Goal: Use online tool/utility: Utilize a website feature to perform a specific function

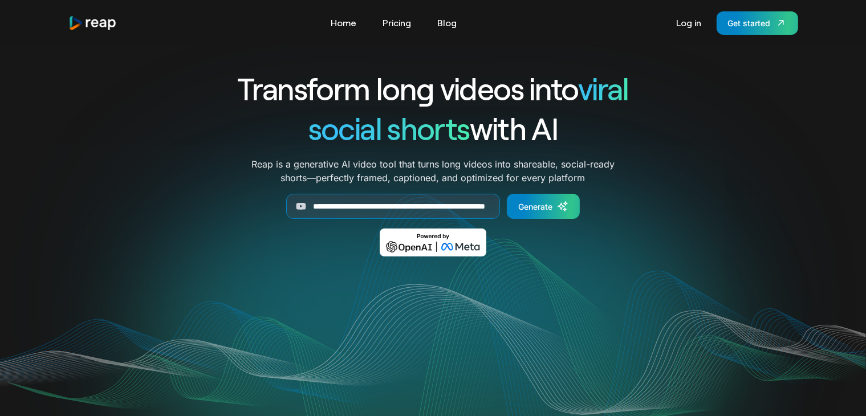
scroll to position [0, 88]
type input "**********"
click at [545, 205] on div "Generate" at bounding box center [535, 207] width 34 height 12
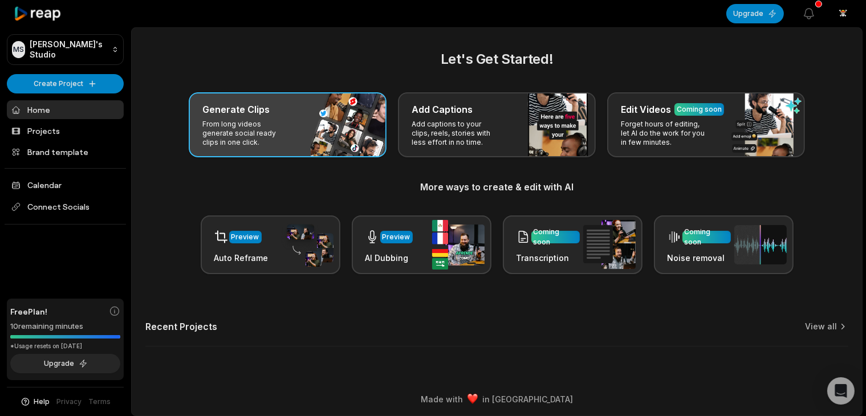
drag, startPoint x: 668, startPoint y: 274, endPoint x: 306, endPoint y: 130, distance: 389.3
click at [306, 130] on div "Generate Clips From long videos generate social ready clips in one click." at bounding box center [288, 124] width 198 height 65
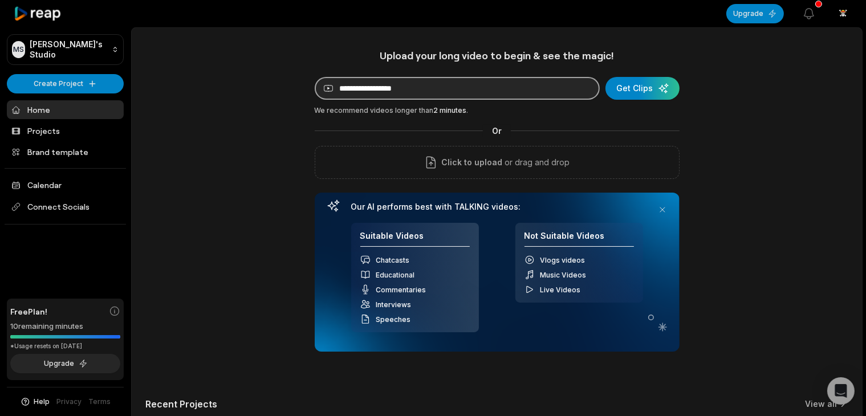
paste input "**********"
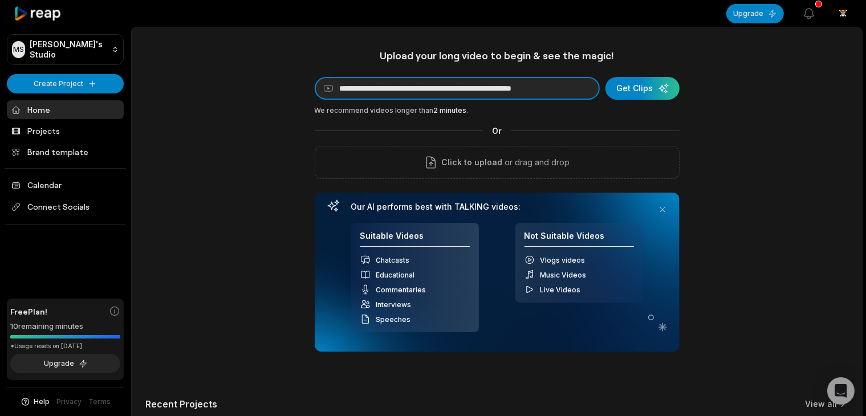
scroll to position [0, 10]
type input "**********"
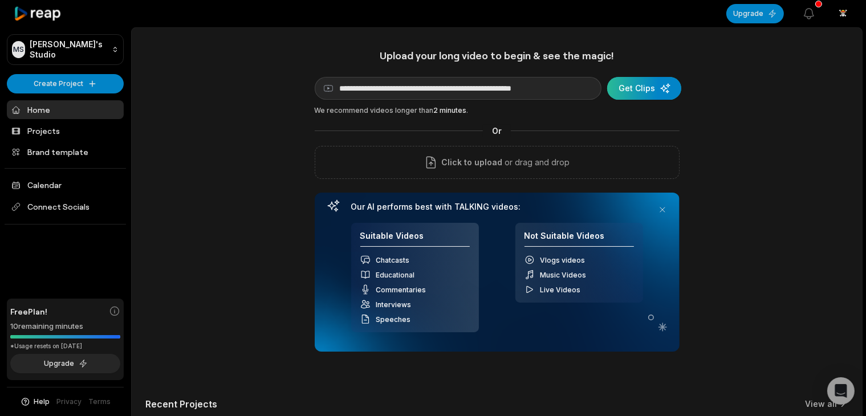
scroll to position [0, 0]
click at [625, 87] on div "submit" at bounding box center [644, 88] width 74 height 23
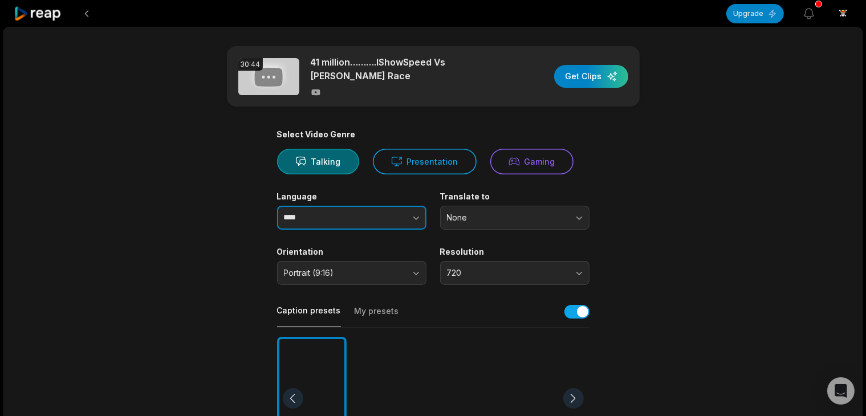
click at [338, 220] on input "****" at bounding box center [351, 218] width 149 height 24
click at [419, 215] on icon "button" at bounding box center [416, 217] width 11 height 11
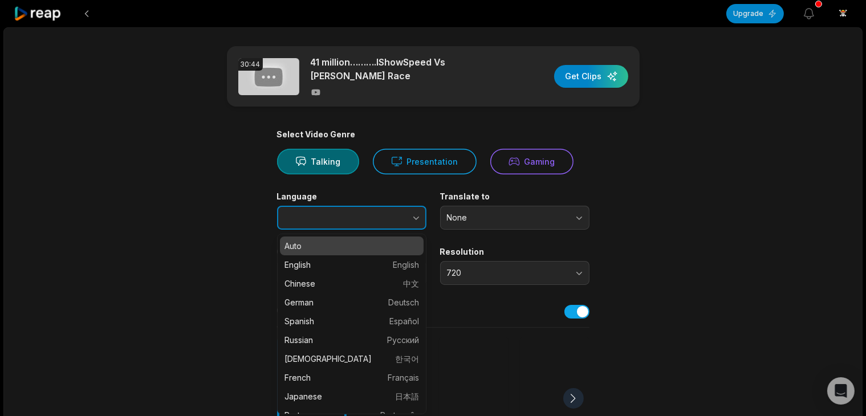
type input "****"
click at [417, 208] on button "button" at bounding box center [393, 218] width 65 height 24
type input "*******"
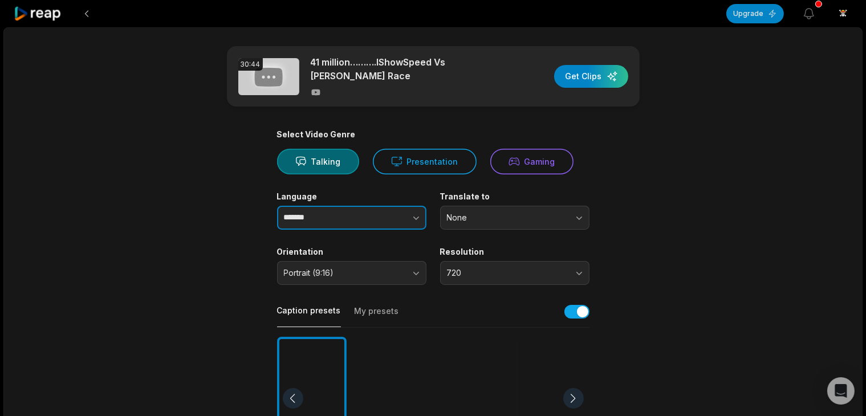
drag, startPoint x: 341, startPoint y: 258, endPoint x: 340, endPoint y: 252, distance: 5.8
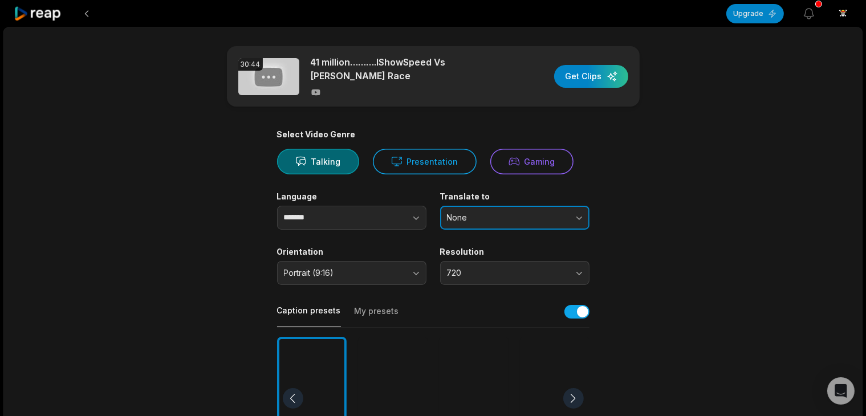
click at [581, 206] on button "None" at bounding box center [514, 218] width 149 height 24
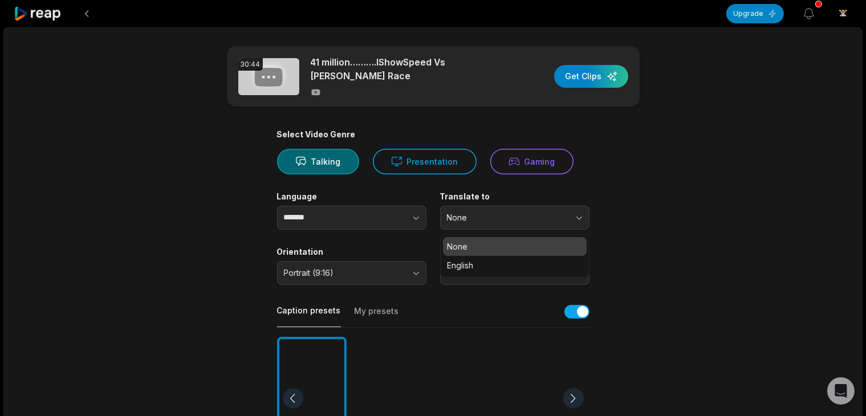
click at [620, 235] on main "30:44 41 million……….IShowSpeed Vs Daniel Labelle Race Get Clips Select Video Ge…" at bounding box center [433, 395] width 552 height 699
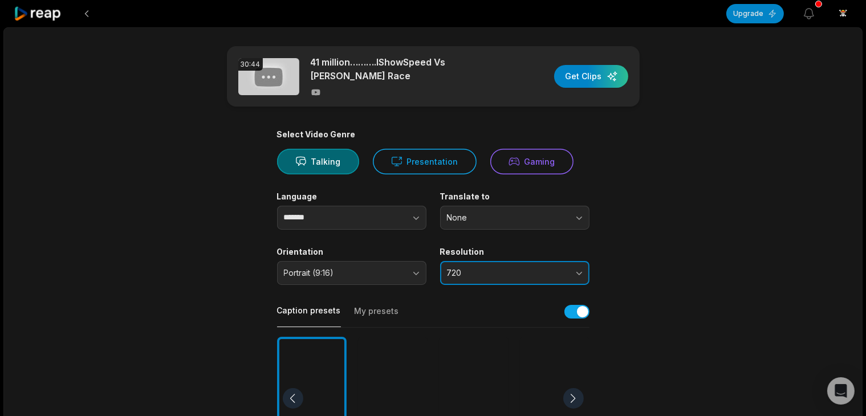
click at [578, 263] on button "720" at bounding box center [514, 273] width 149 height 24
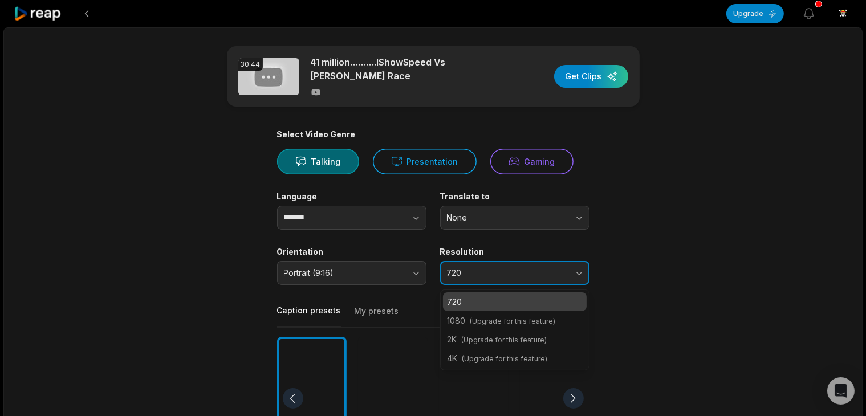
click at [571, 270] on button "720" at bounding box center [514, 273] width 149 height 24
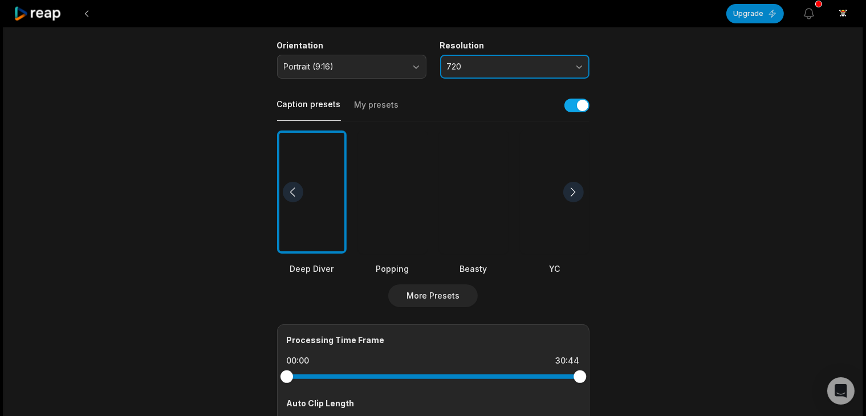
scroll to position [228, 0]
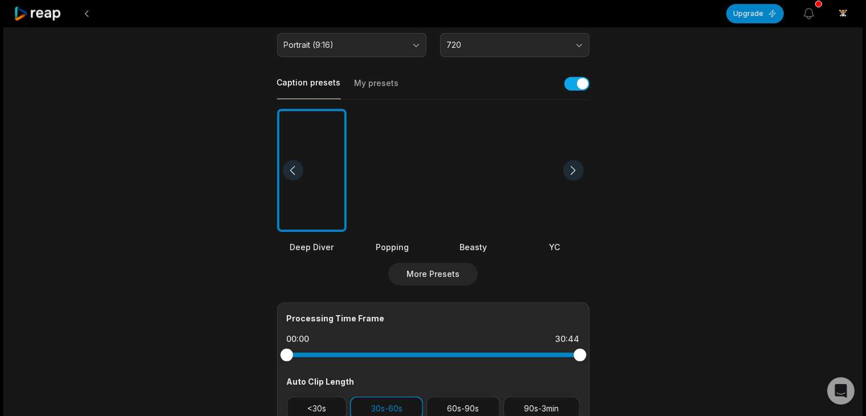
click at [475, 207] on div at bounding box center [474, 171] width 70 height 124
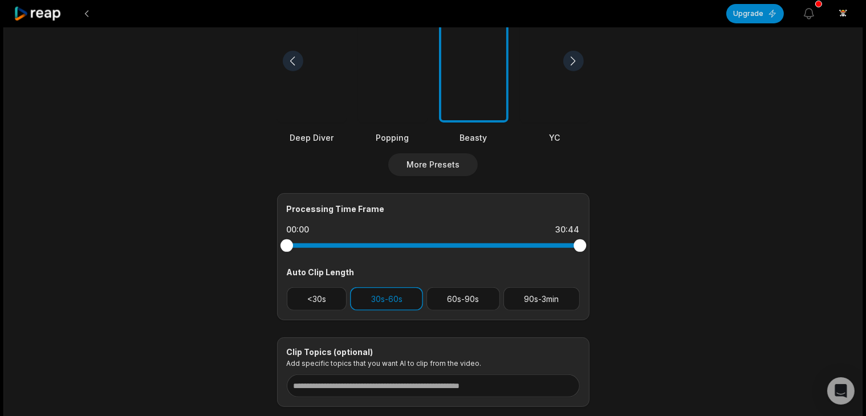
scroll to position [342, 0]
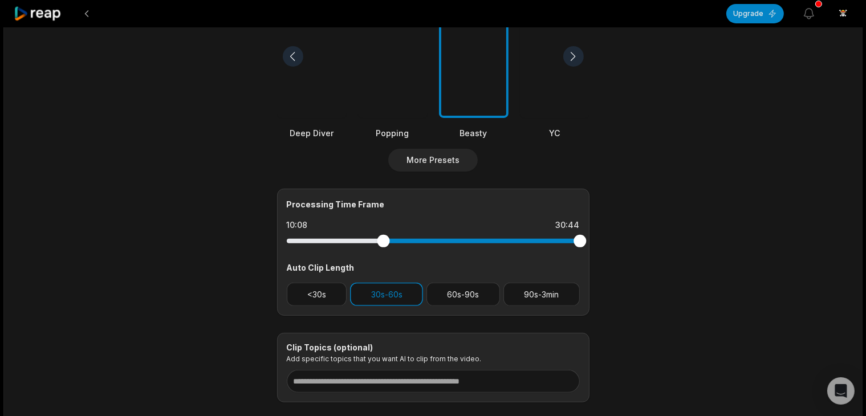
drag, startPoint x: 290, startPoint y: 234, endPoint x: 383, endPoint y: 238, distance: 93.0
click at [383, 238] on div at bounding box center [383, 241] width 13 height 13
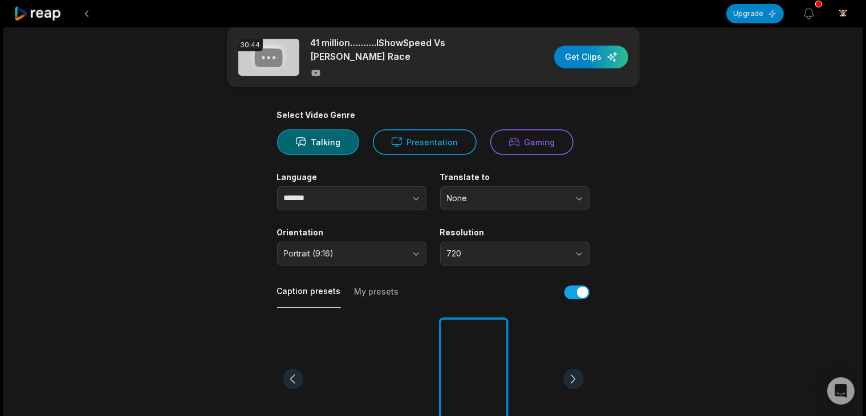
scroll to position [0, 0]
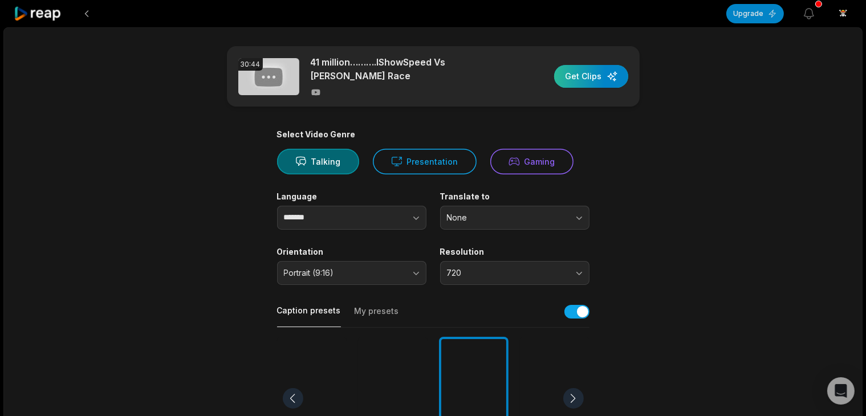
click at [605, 72] on div "button" at bounding box center [591, 76] width 74 height 23
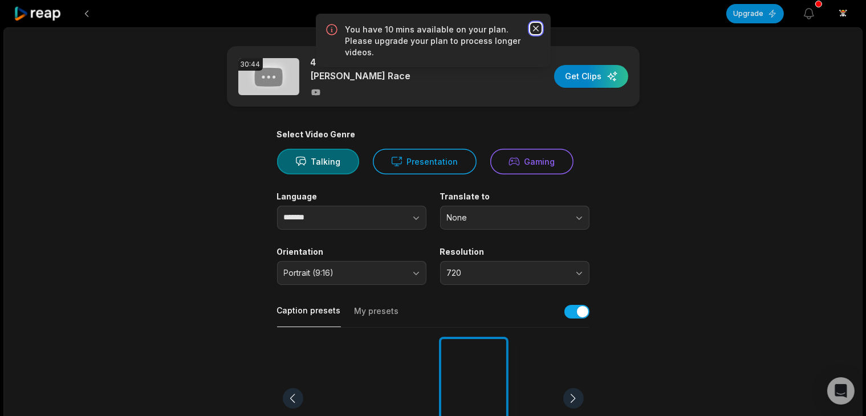
click at [533, 26] on icon "button" at bounding box center [535, 28] width 11 height 11
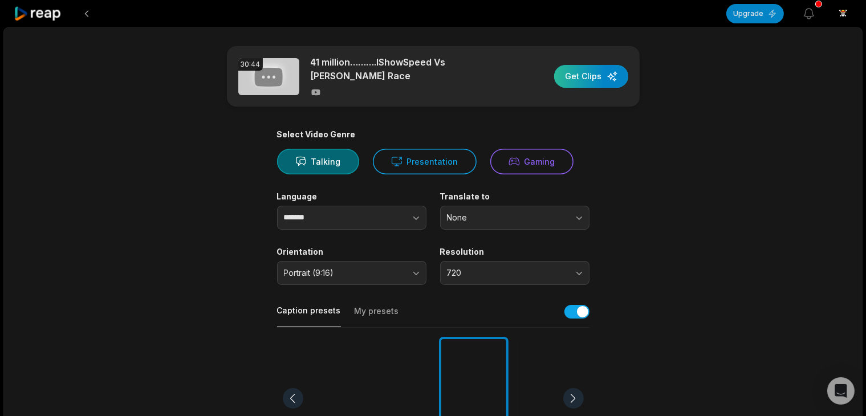
click at [579, 76] on div "button" at bounding box center [591, 76] width 74 height 23
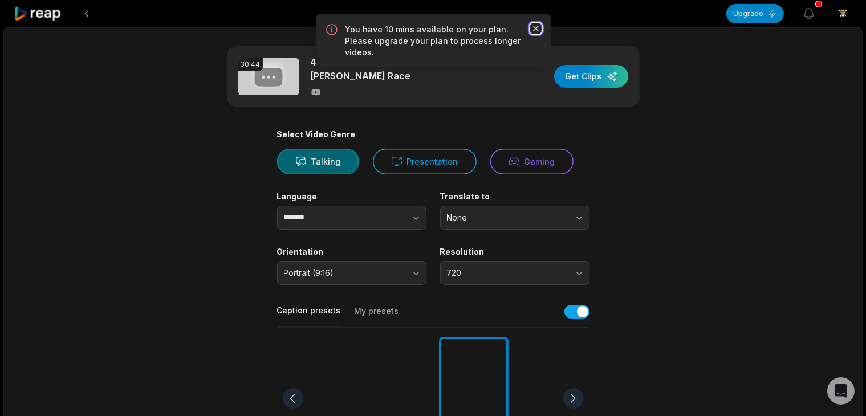
click at [534, 27] on icon "button" at bounding box center [536, 29] width 6 height 6
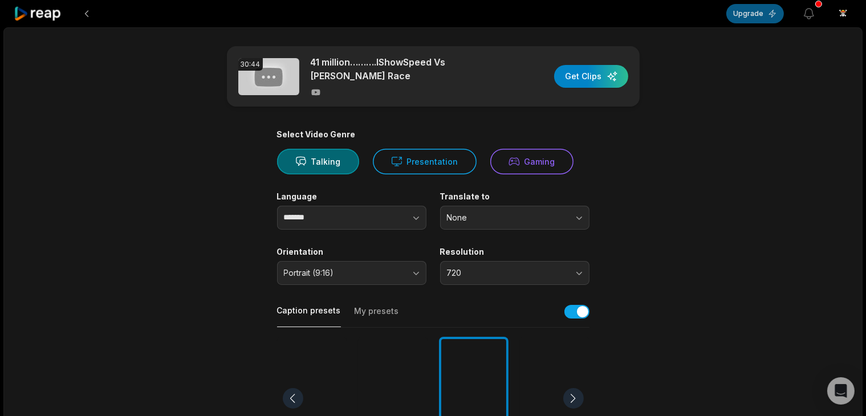
click at [746, 19] on button "Upgrade" at bounding box center [756, 13] width 58 height 19
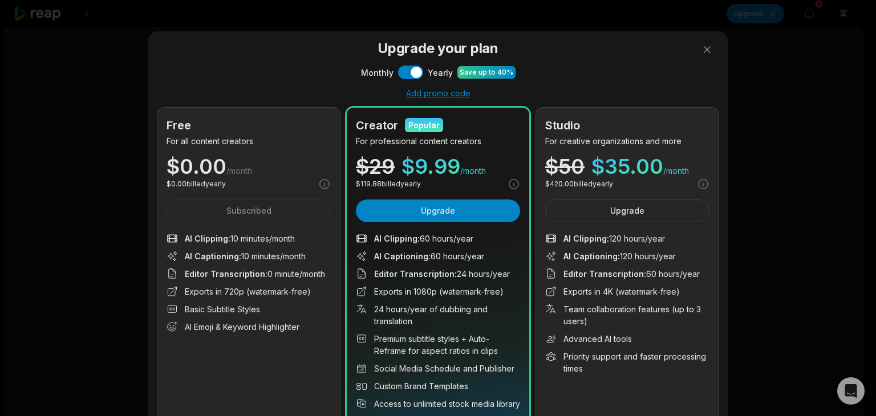
click at [226, 188] on div "$ 0.00 billed yearly" at bounding box center [249, 184] width 164 height 13
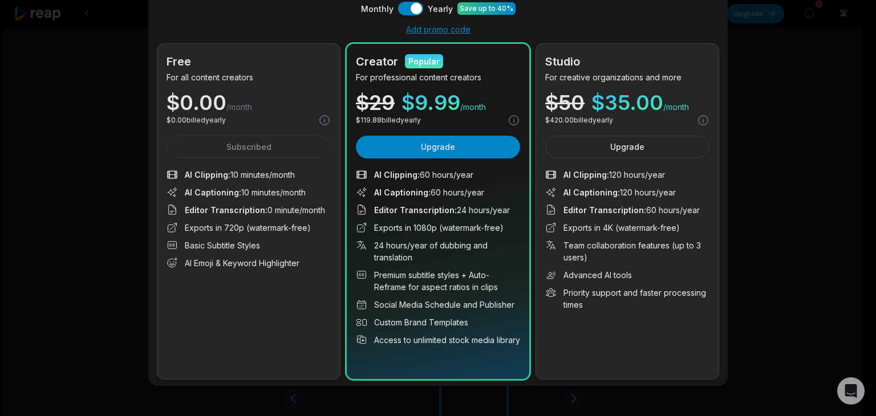
scroll to position [64, 0]
drag, startPoint x: 200, startPoint y: 223, endPoint x: 184, endPoint y: 160, distance: 65.3
click at [200, 218] on ul "AI Clipping : 10 minutes/month AI Captioning : 10 minutes/month Editor Transcri…" at bounding box center [249, 218] width 164 height 100
click at [179, 131] on div "Free For all content creators $ 0.00 /month $ 0.00 billed yearly Subscribed AI …" at bounding box center [248, 210] width 183 height 335
drag, startPoint x: 206, startPoint y: 123, endPoint x: 226, endPoint y: 121, distance: 20.7
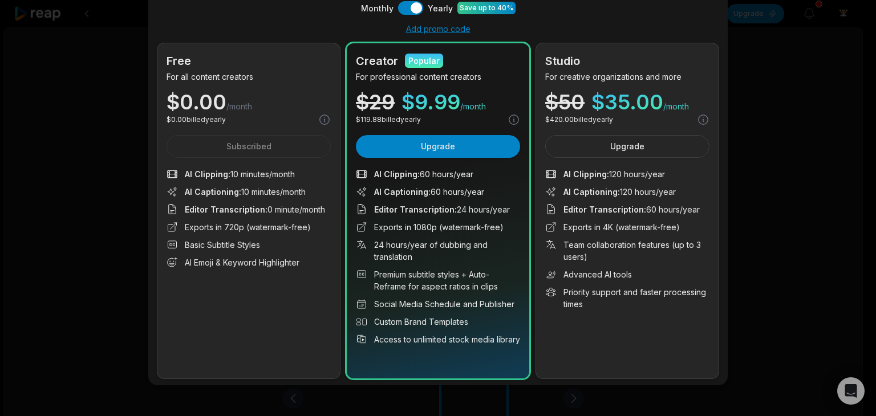
click at [206, 123] on p "$ 0.00 billed yearly" at bounding box center [196, 120] width 59 height 10
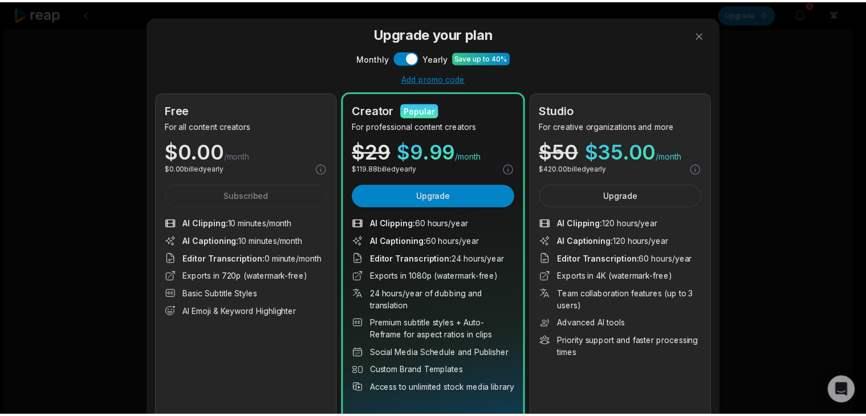
scroll to position [0, 0]
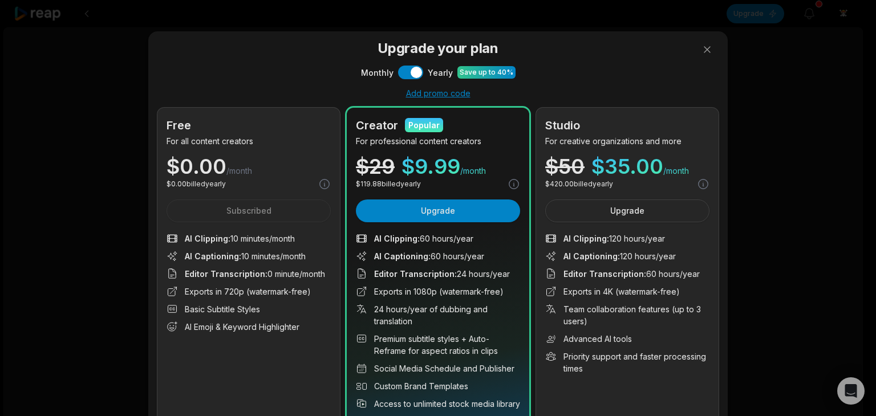
click at [221, 159] on p "$ 0.00 /month" at bounding box center [210, 166] width 86 height 21
click at [226, 172] on span "/month" at bounding box center [239, 170] width 26 height 11
click at [704, 44] on button at bounding box center [707, 49] width 23 height 23
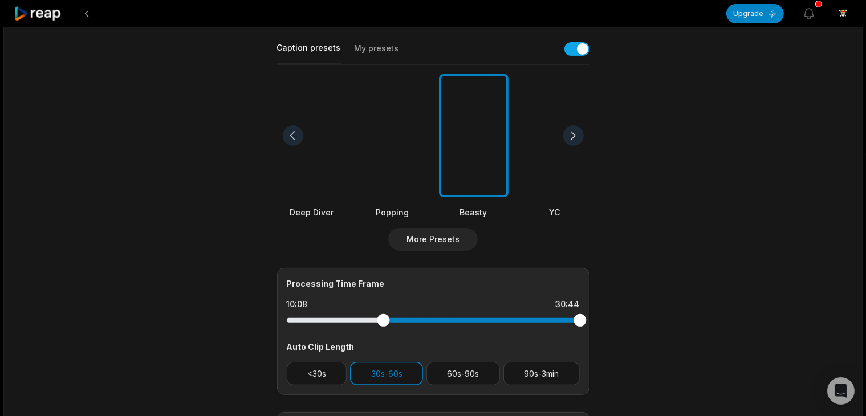
scroll to position [285, 0]
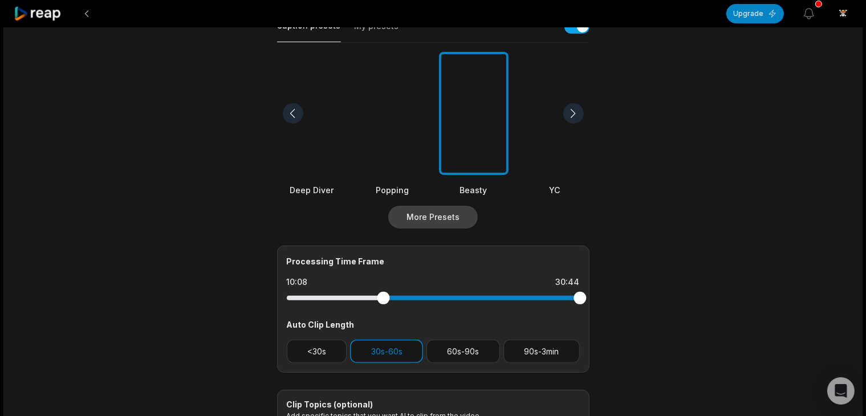
click at [452, 213] on button "More Presets" at bounding box center [433, 217] width 90 height 23
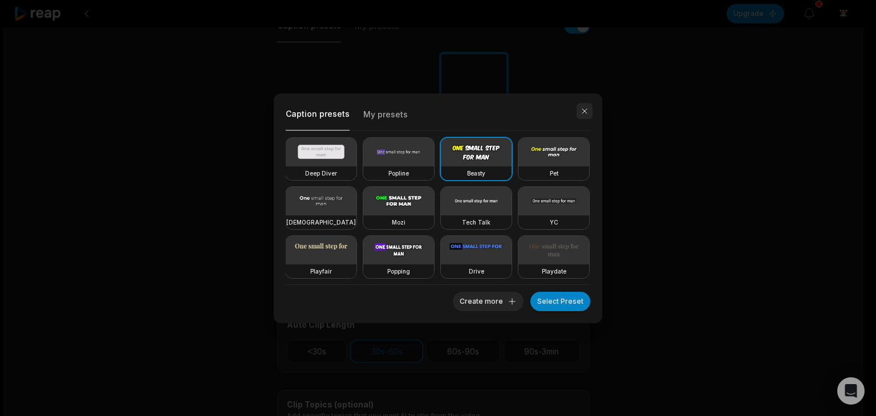
click at [580, 110] on button "button" at bounding box center [585, 111] width 16 height 16
click at [581, 108] on button "button" at bounding box center [585, 111] width 16 height 16
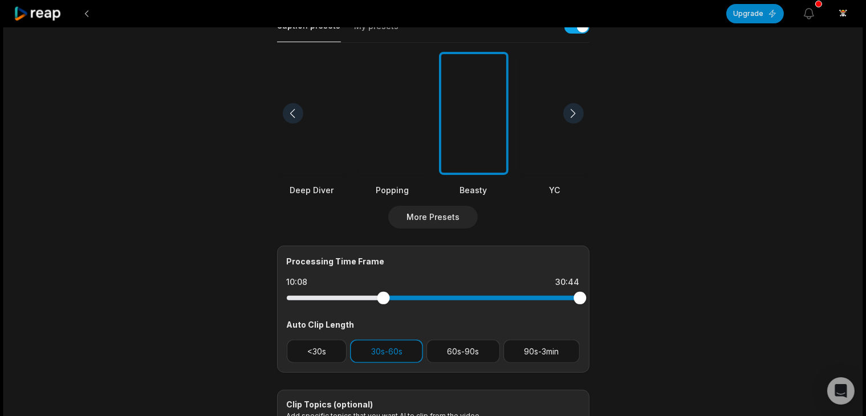
click at [587, 103] on div at bounding box center [555, 114] width 70 height 124
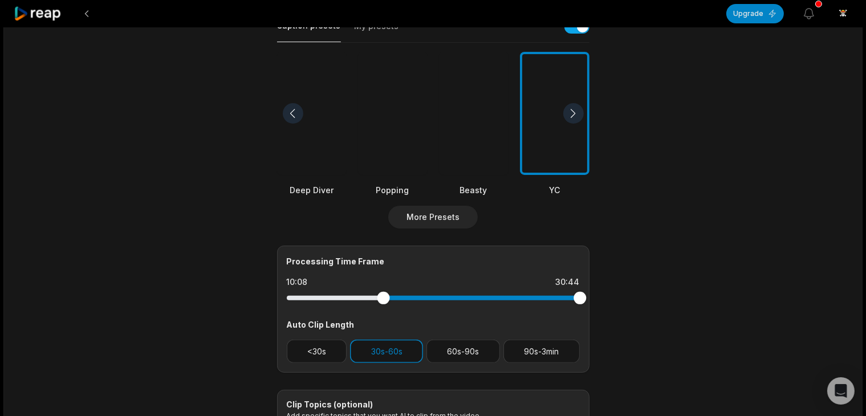
click at [497, 141] on div at bounding box center [474, 114] width 70 height 124
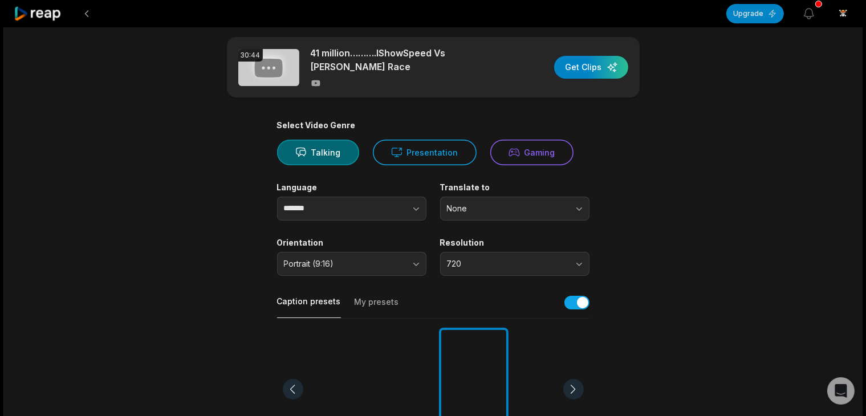
scroll to position [0, 0]
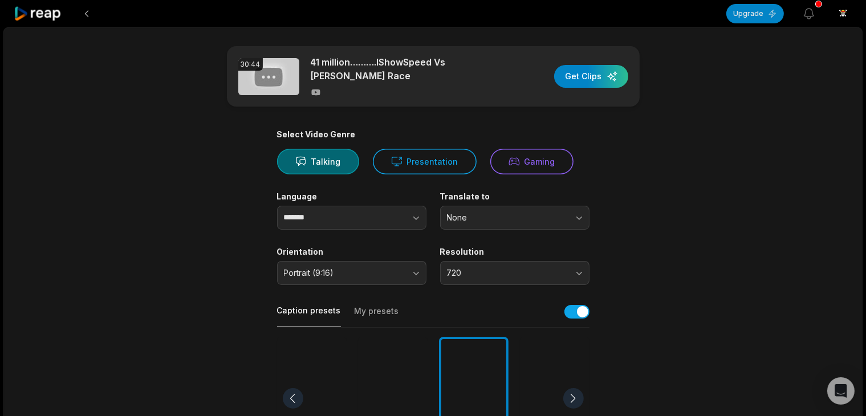
click at [372, 87] on div at bounding box center [409, 92] width 197 height 10
click at [584, 72] on div "button" at bounding box center [591, 76] width 74 height 23
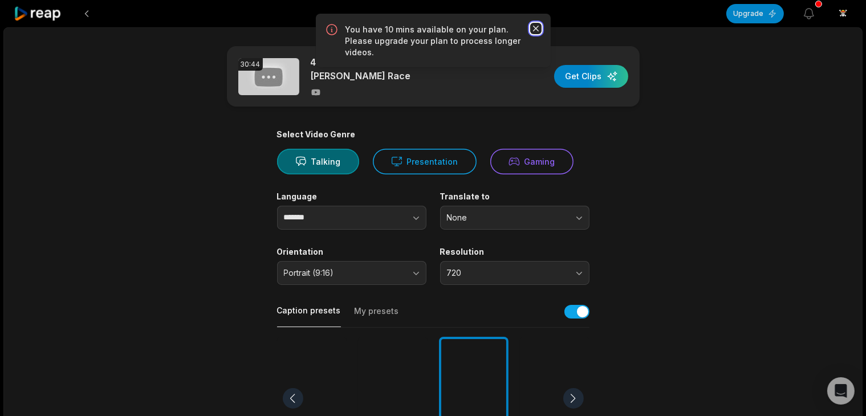
click at [536, 26] on icon "button" at bounding box center [535, 28] width 11 height 11
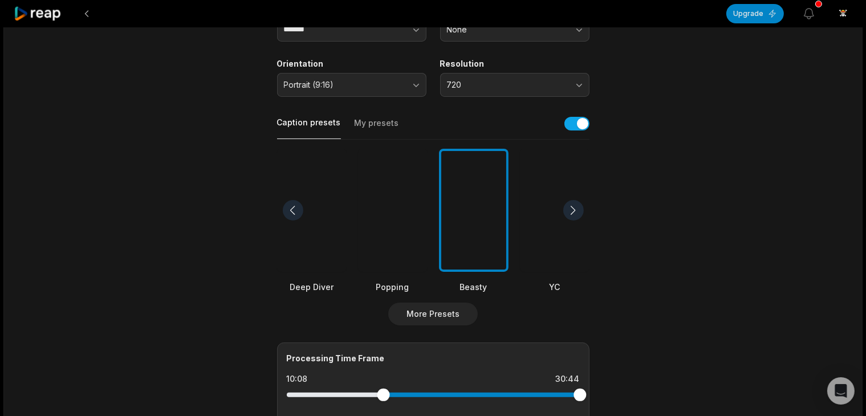
scroll to position [228, 0]
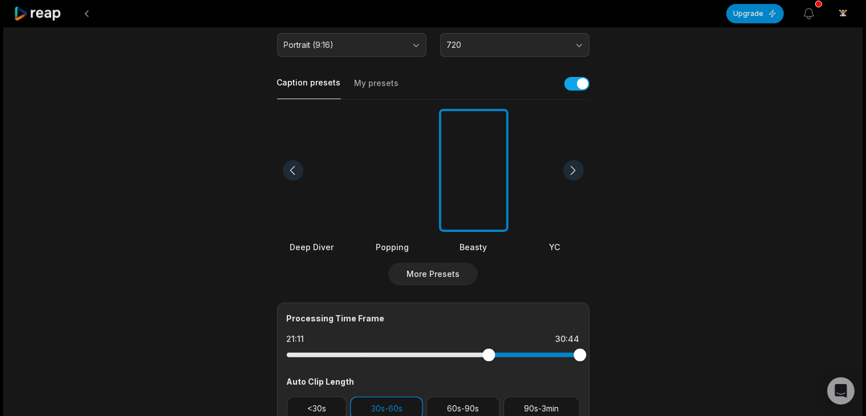
drag, startPoint x: 384, startPoint y: 355, endPoint x: 488, endPoint y: 358, distance: 104.4
click at [489, 366] on div "Processing Time Frame 21:11 30:44 Auto Clip Length <30s 30s-60s 60s-90s 90s-3min" at bounding box center [433, 366] width 313 height 127
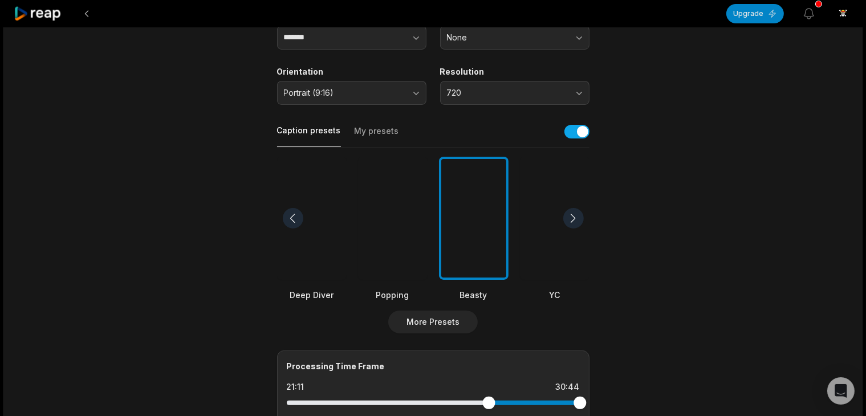
scroll to position [0, 0]
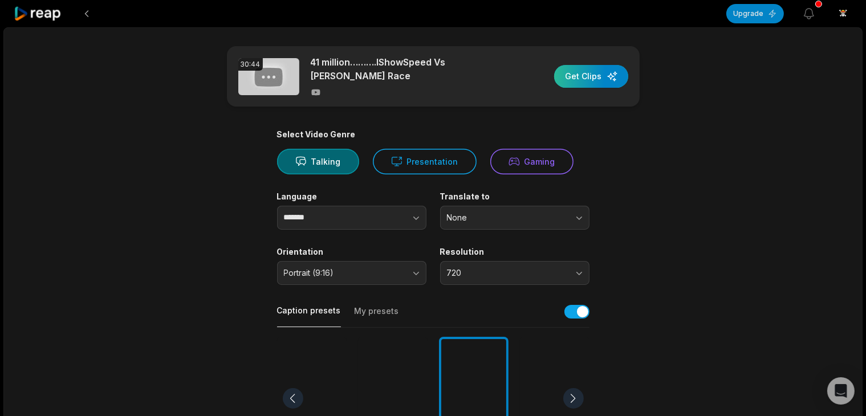
click at [587, 69] on div "button" at bounding box center [591, 76] width 74 height 23
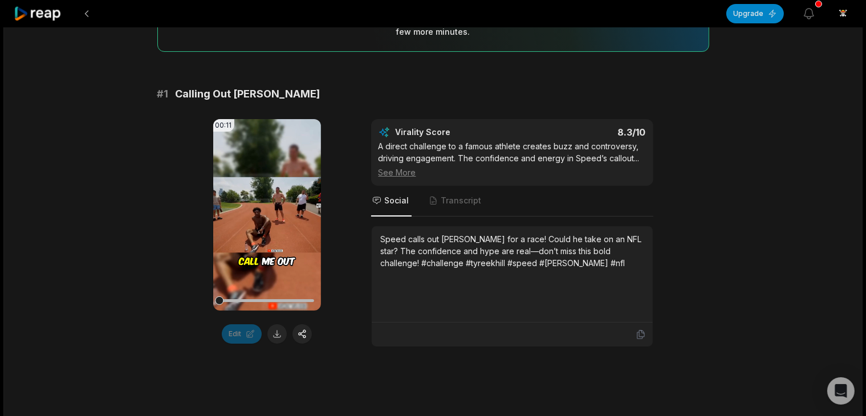
scroll to position [171, 0]
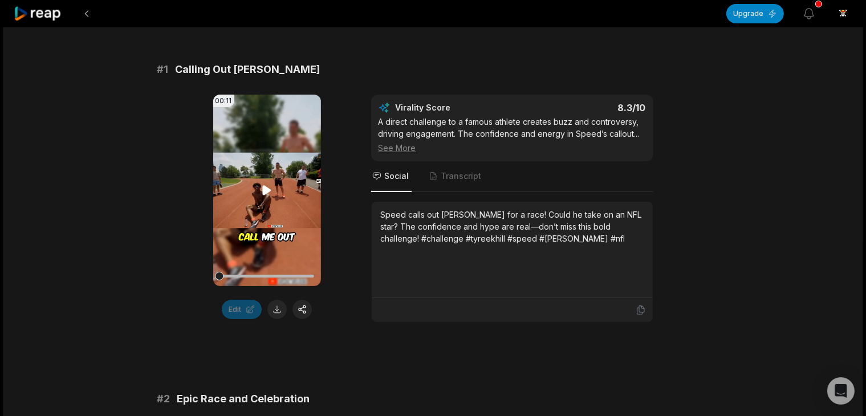
click at [269, 193] on icon at bounding box center [267, 191] width 14 height 14
click at [304, 309] on button at bounding box center [302, 309] width 19 height 19
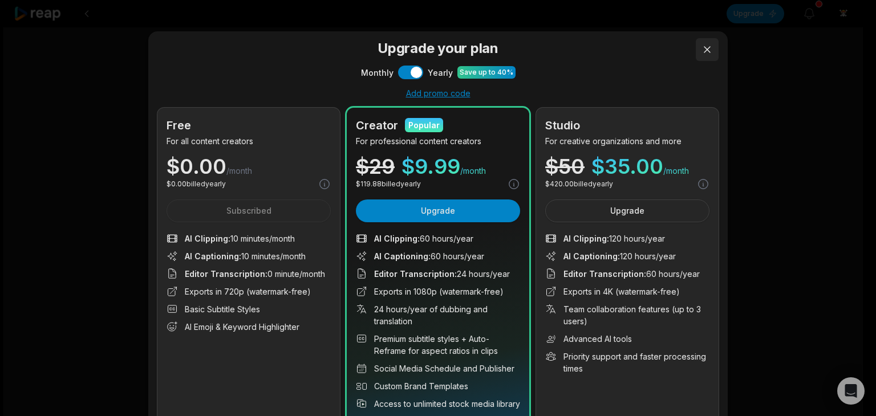
click at [706, 50] on button at bounding box center [707, 49] width 23 height 23
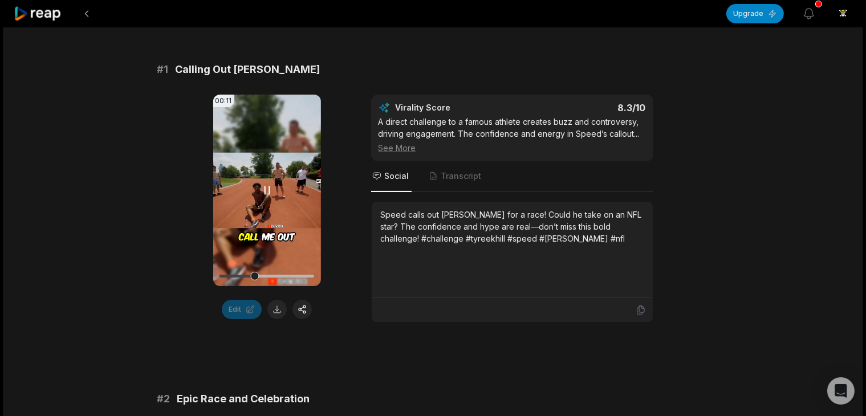
click at [256, 216] on video "Your browser does not support mp4 format." at bounding box center [267, 191] width 108 height 192
click at [271, 191] on icon at bounding box center [267, 191] width 14 height 14
drag, startPoint x: 311, startPoint y: 273, endPoint x: 231, endPoint y: 271, distance: 80.4
click at [212, 276] on div "00:11 Your browser does not support mp4 format. Edit Virality Score 8.3 /10 A d…" at bounding box center [433, 209] width 552 height 228
click at [260, 197] on video "Your browser does not support mp4 format." at bounding box center [267, 191] width 108 height 192
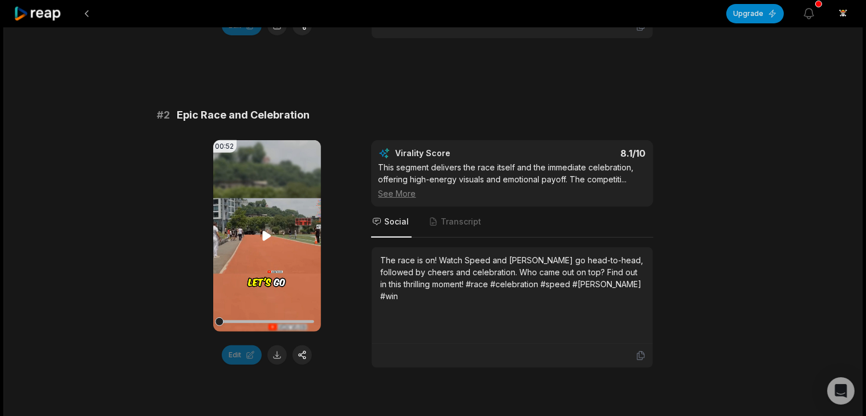
scroll to position [456, 0]
click at [269, 261] on video "Your browser does not support mp4 format." at bounding box center [267, 235] width 108 height 192
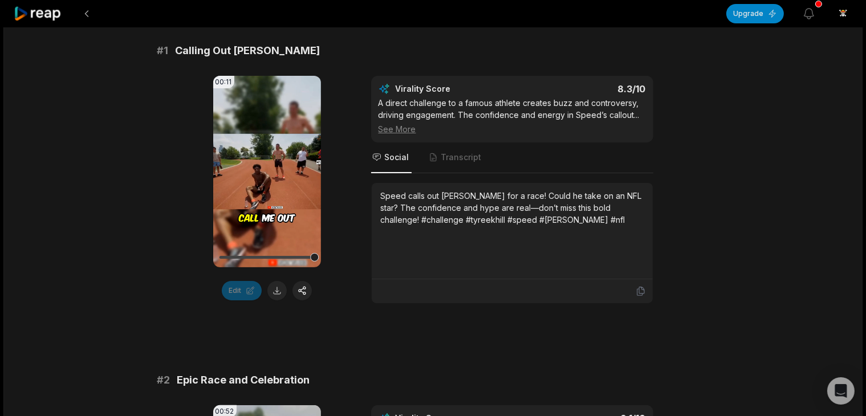
scroll to position [171, 0]
